Goal: Information Seeking & Learning: Learn about a topic

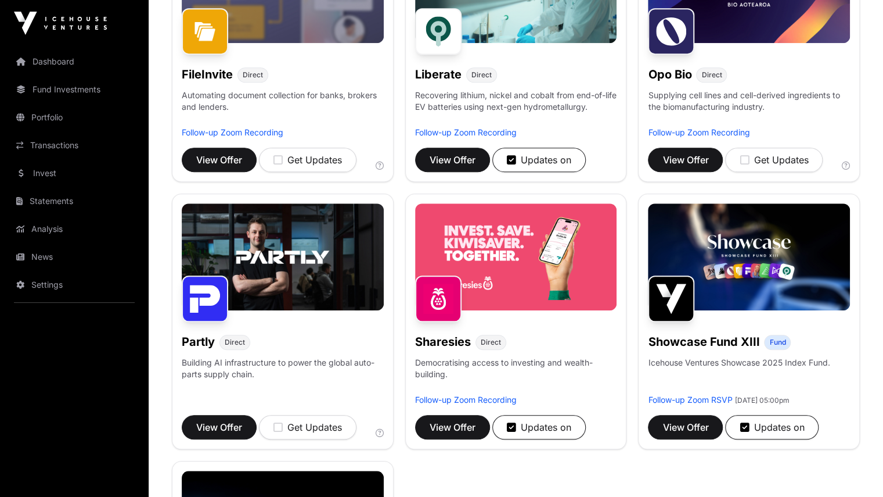
scroll to position [581, 0]
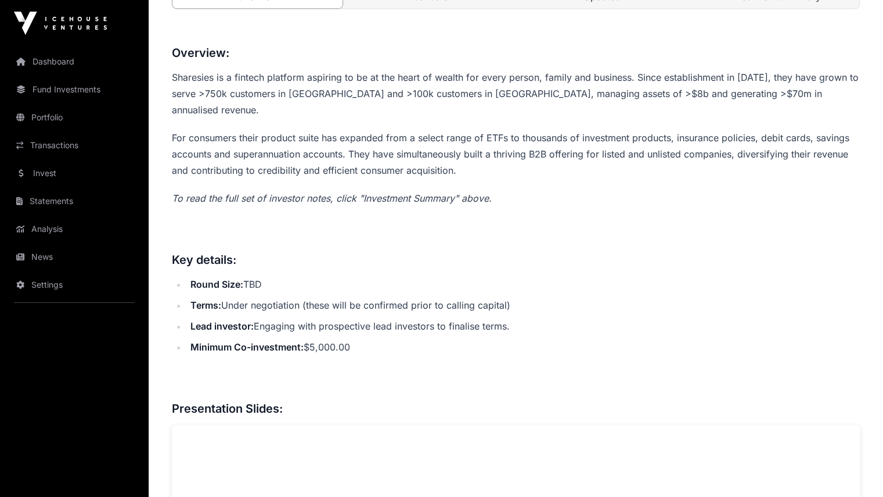
scroll to position [523, 0]
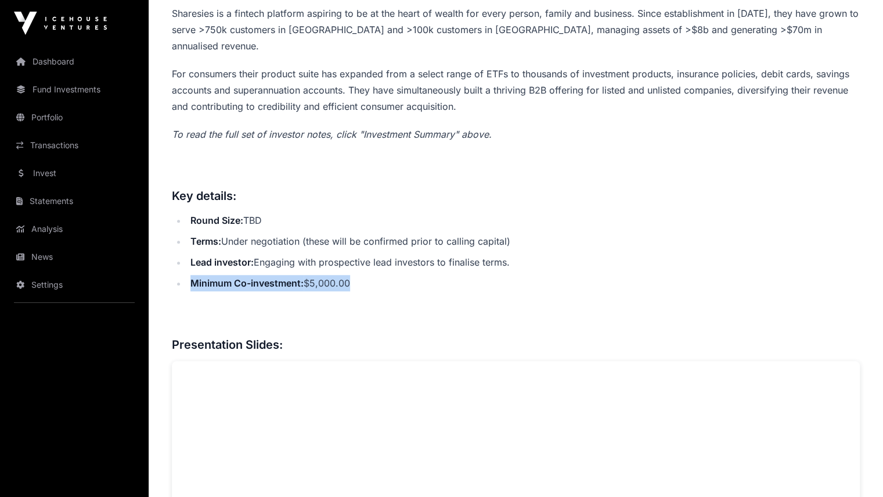
drag, startPoint x: 382, startPoint y: 305, endPoint x: 153, endPoint y: 294, distance: 229.1
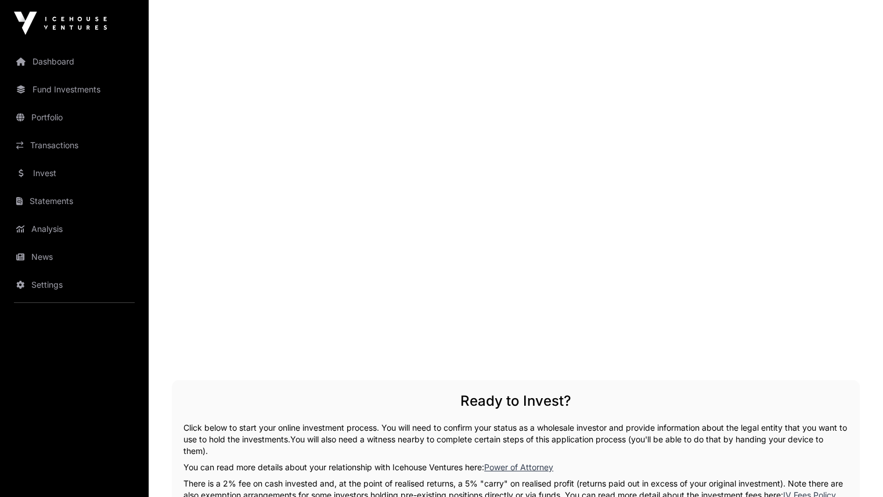
scroll to position [1917, 0]
